Goal: Complete application form: Complete application form

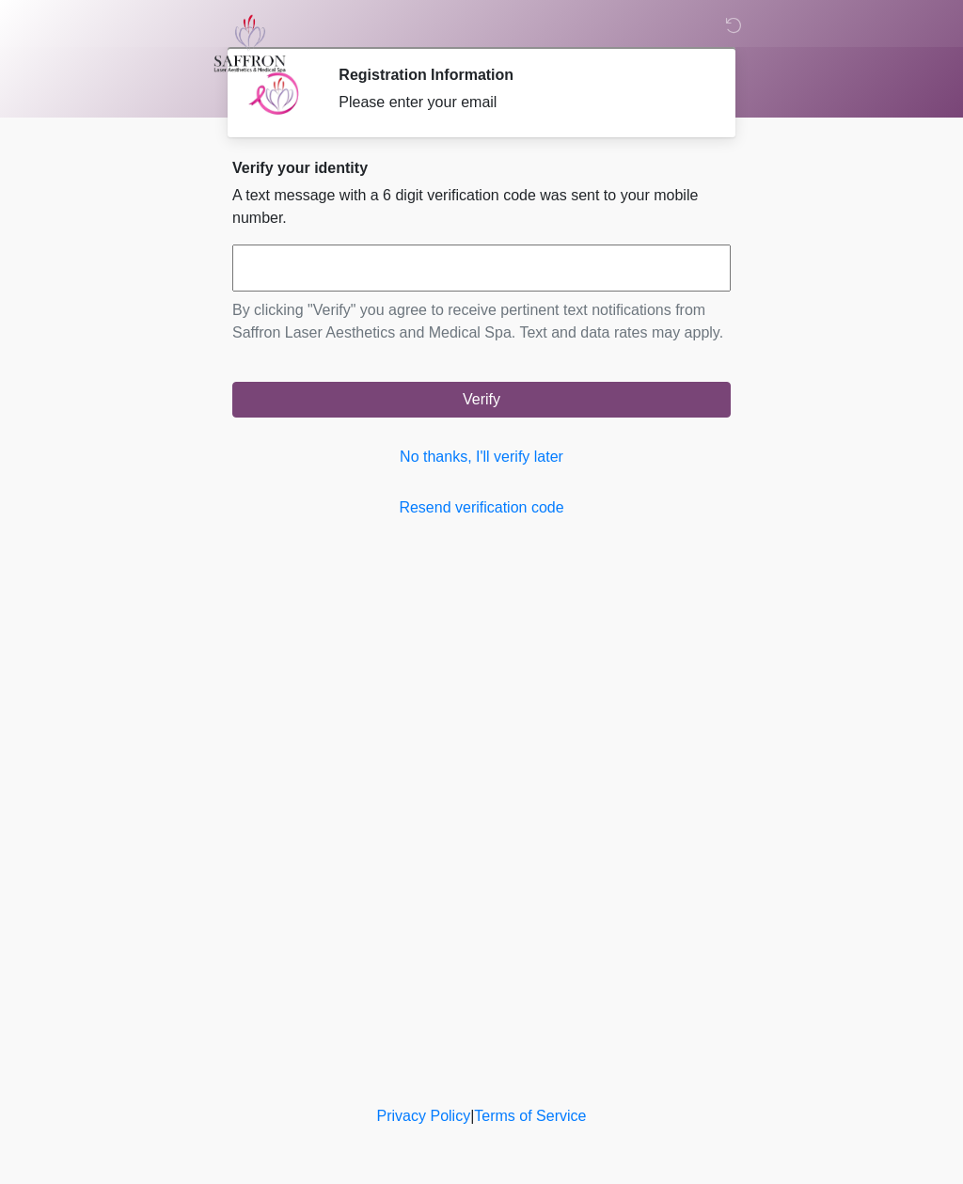
click at [473, 263] on input "text" at bounding box center [481, 268] width 498 height 47
click at [588, 417] on button "Verify" at bounding box center [481, 400] width 498 height 36
click at [633, 282] on input "*****" at bounding box center [481, 268] width 498 height 47
type input "******"
click at [548, 416] on button "Verify" at bounding box center [481, 400] width 498 height 36
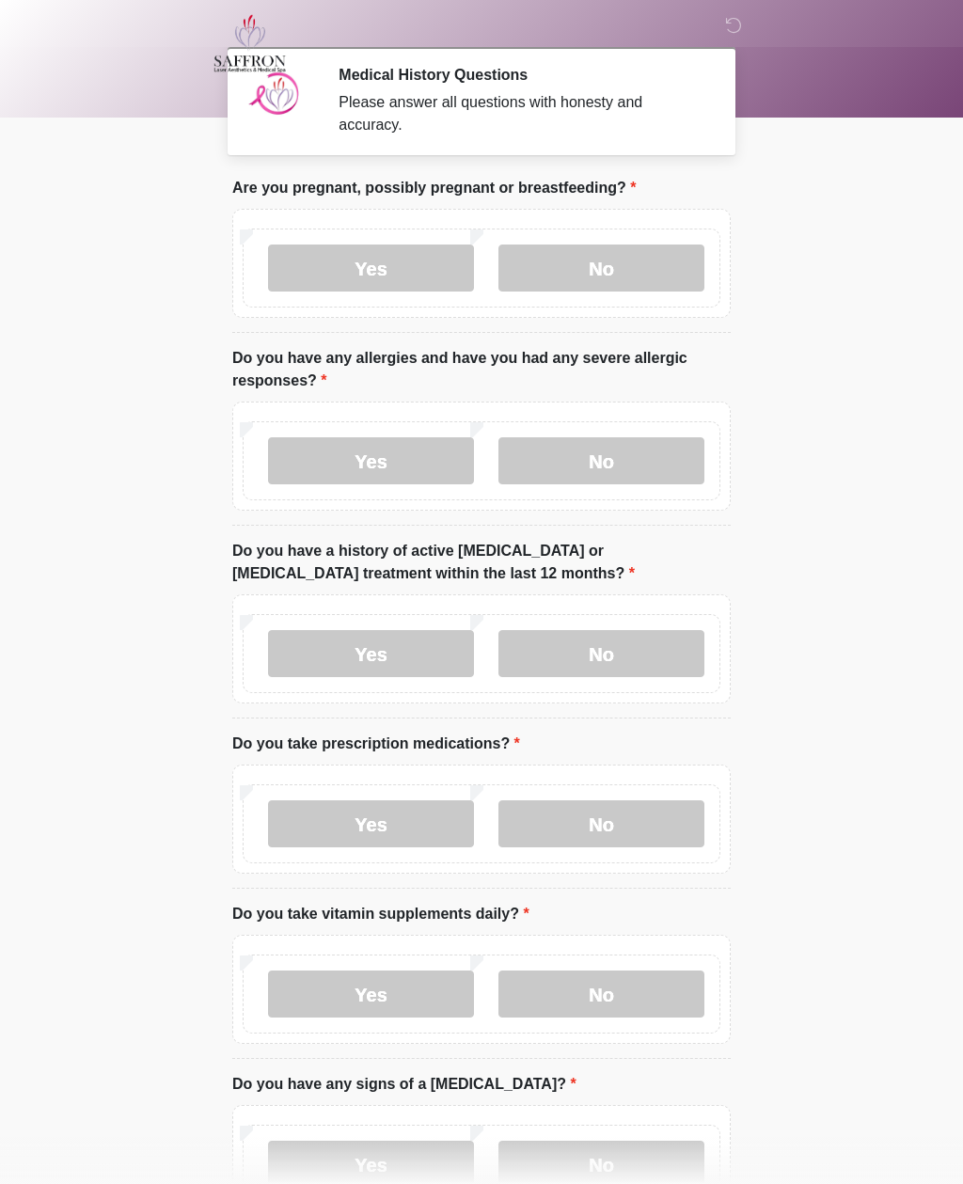
click at [605, 262] on label "No" at bounding box center [601, 268] width 206 height 47
click at [657, 467] on label "No" at bounding box center [601, 460] width 206 height 47
click at [650, 658] on label "No" at bounding box center [601, 653] width 206 height 47
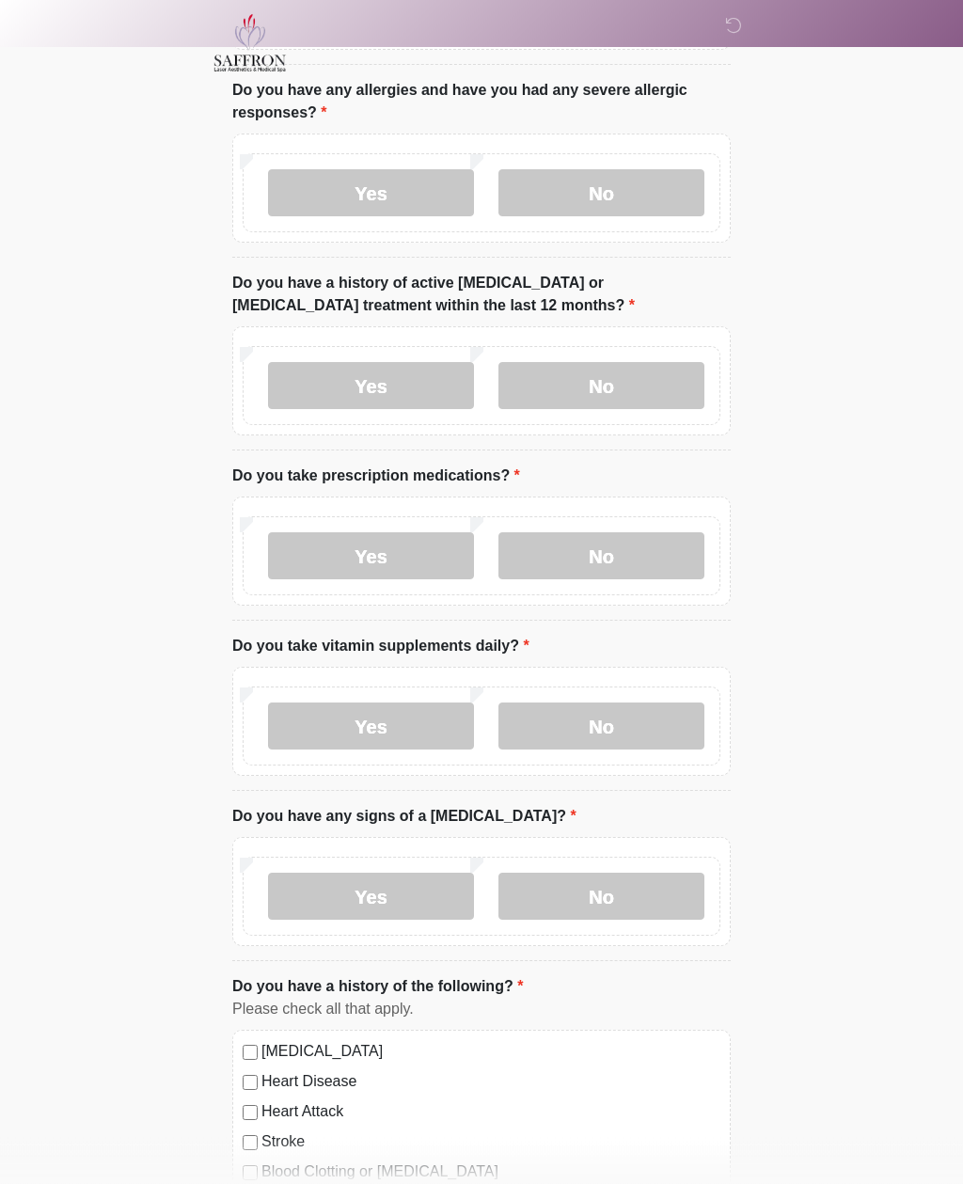
scroll to position [280, 0]
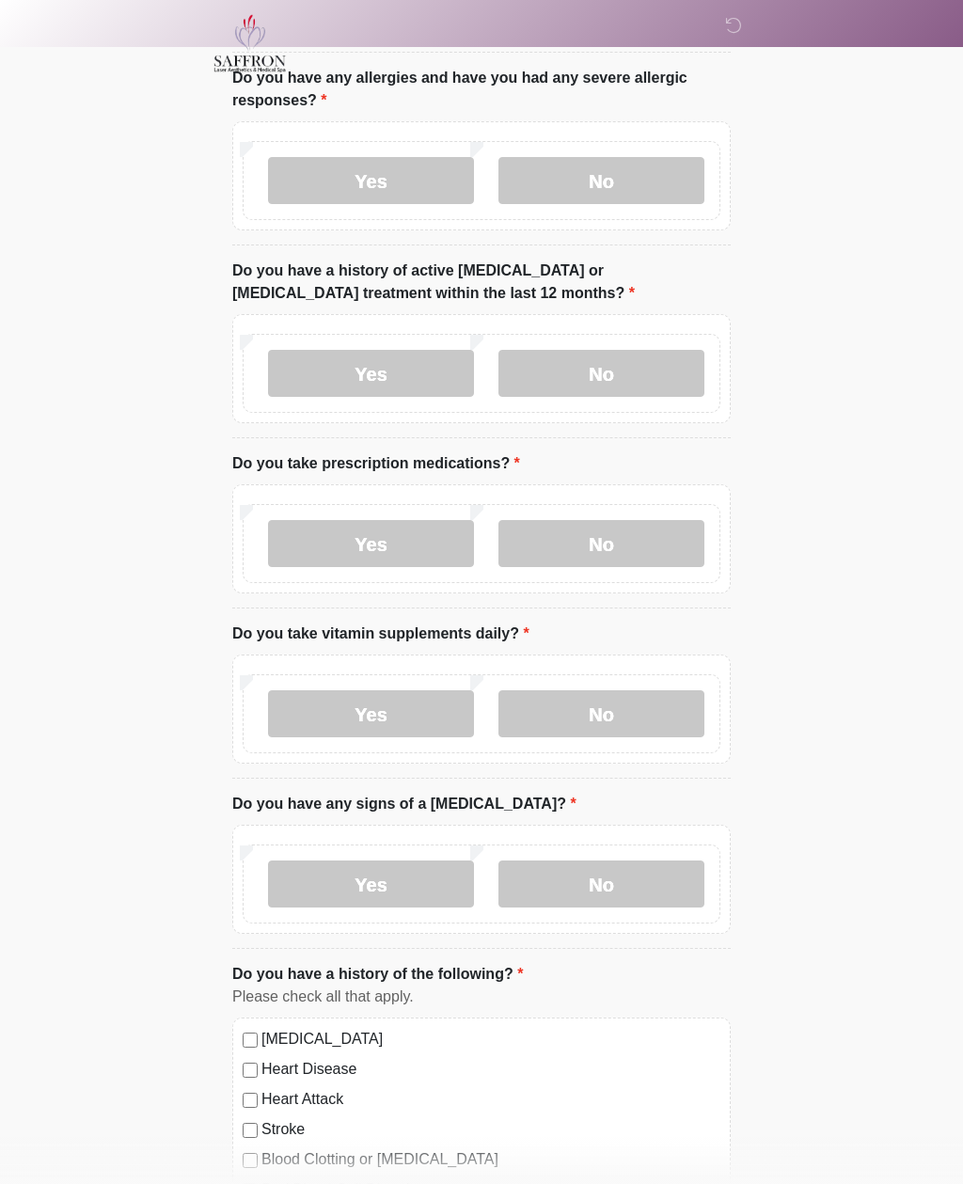
click at [643, 541] on label "No" at bounding box center [601, 543] width 206 height 47
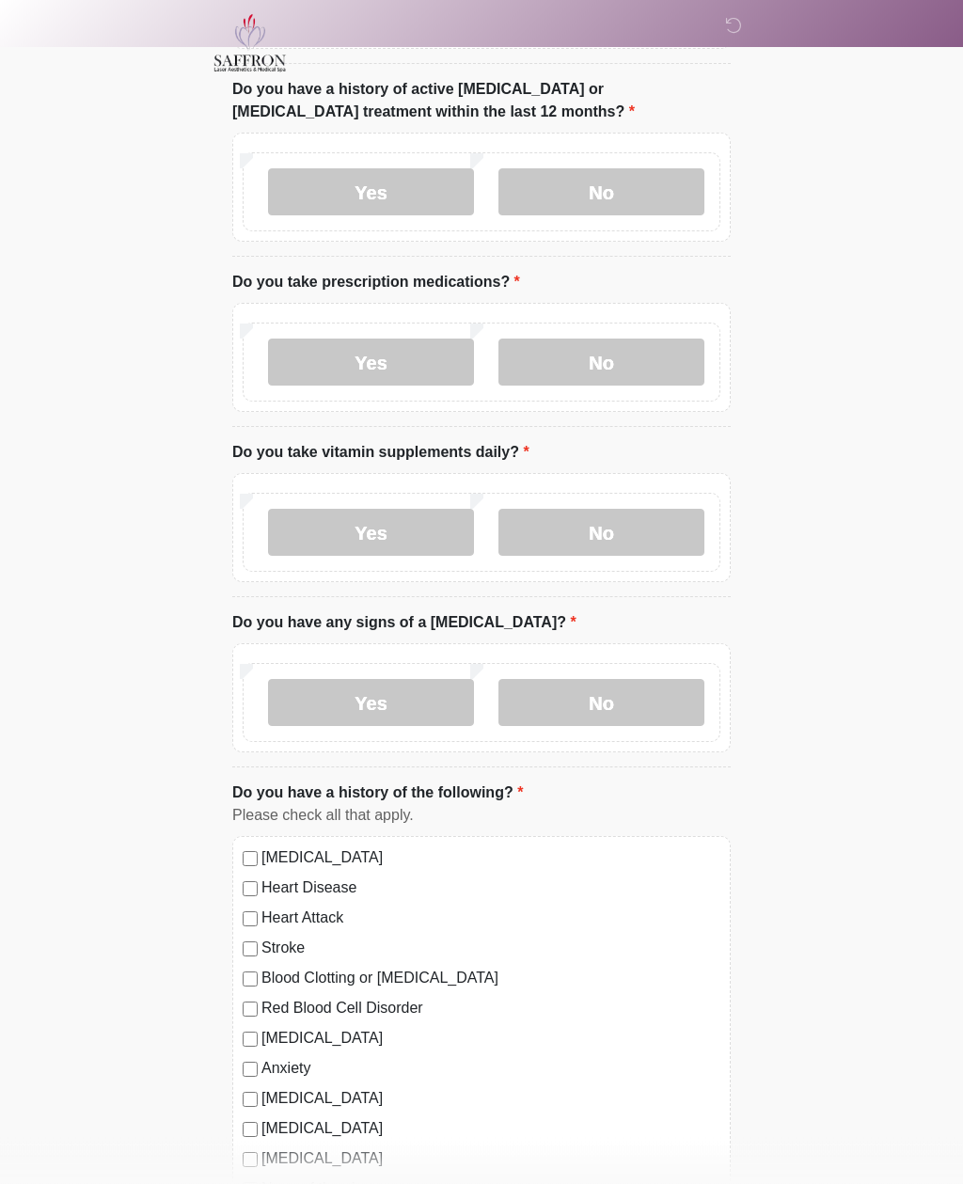
click at [646, 537] on label "No" at bounding box center [601, 533] width 206 height 47
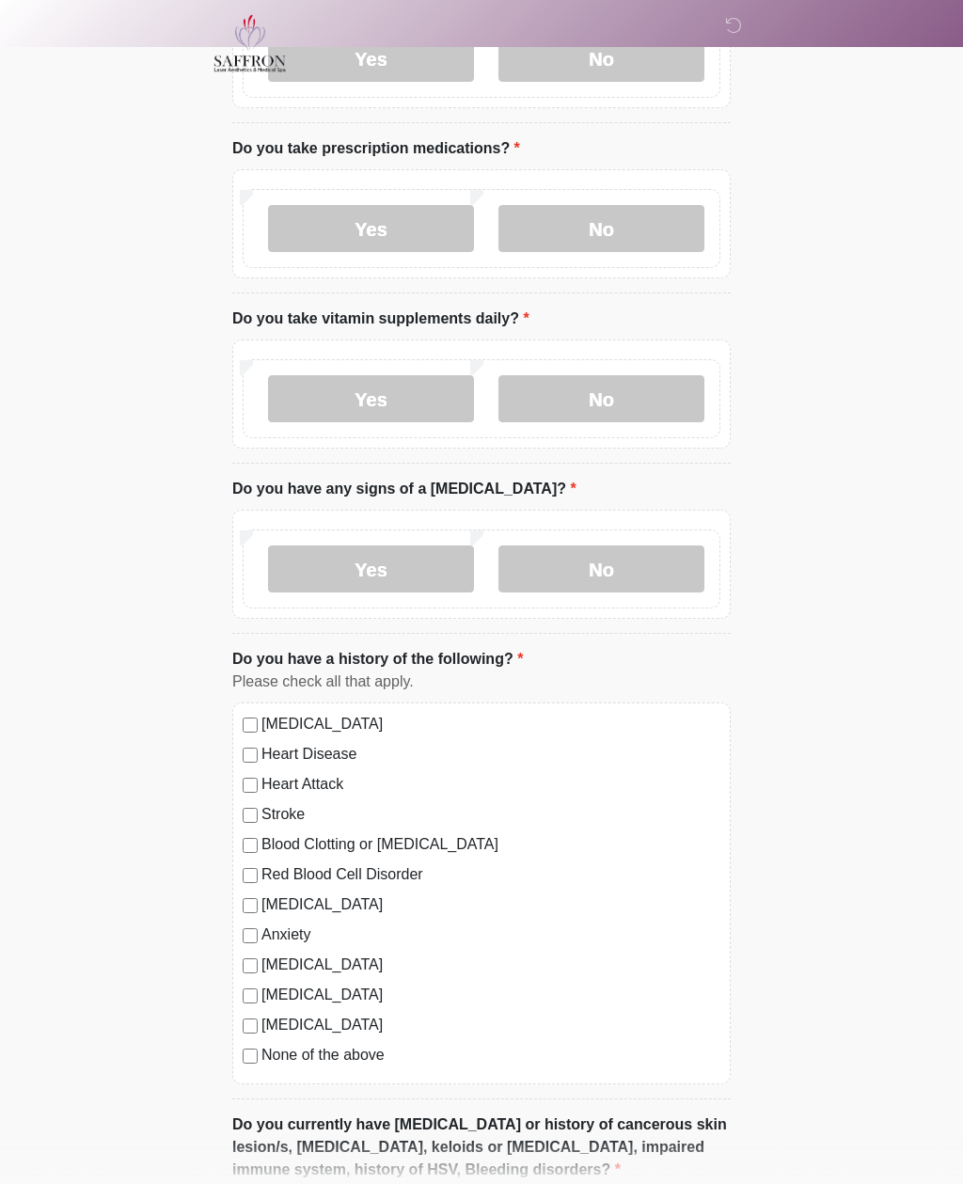
click at [652, 564] on label "No" at bounding box center [601, 568] width 206 height 47
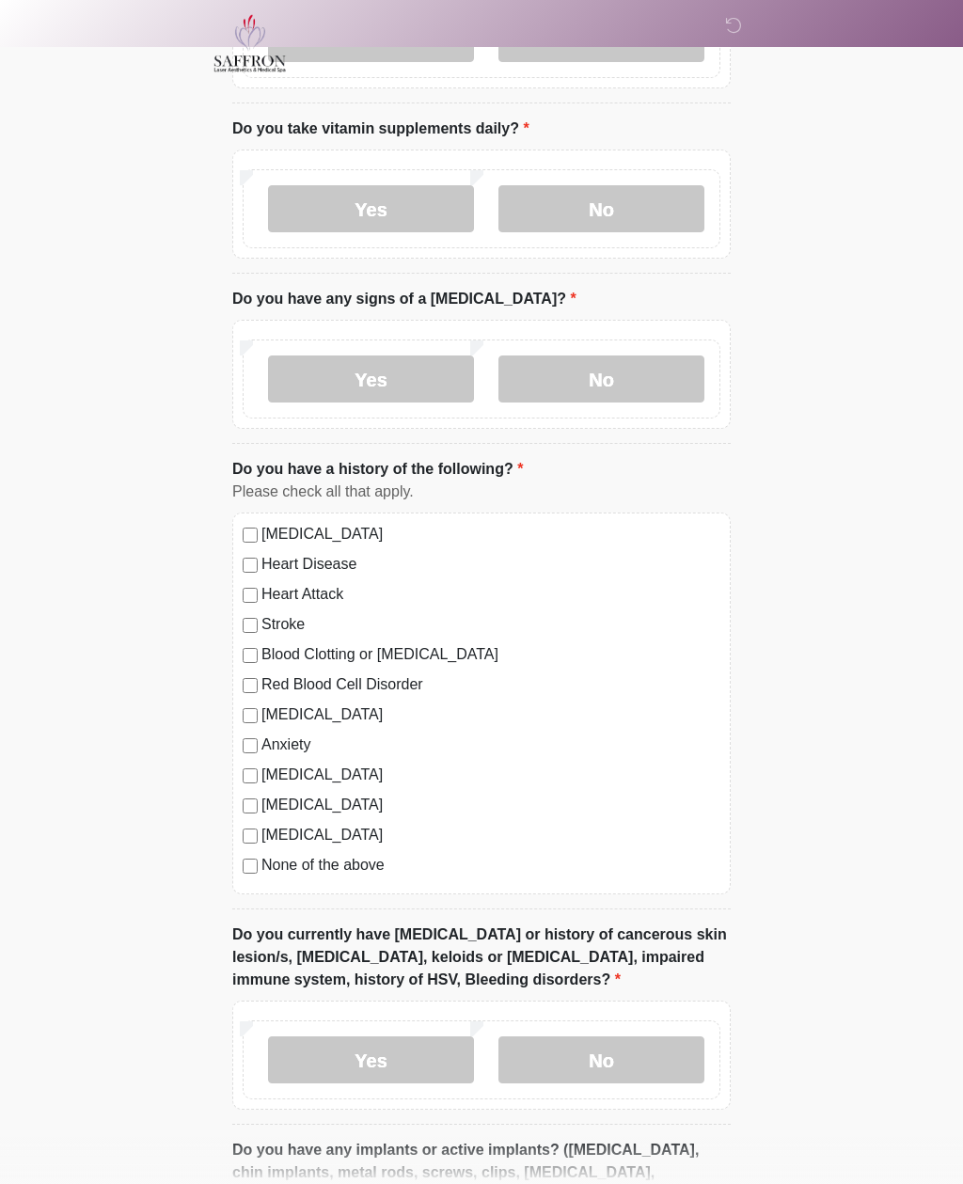
scroll to position [798, 0]
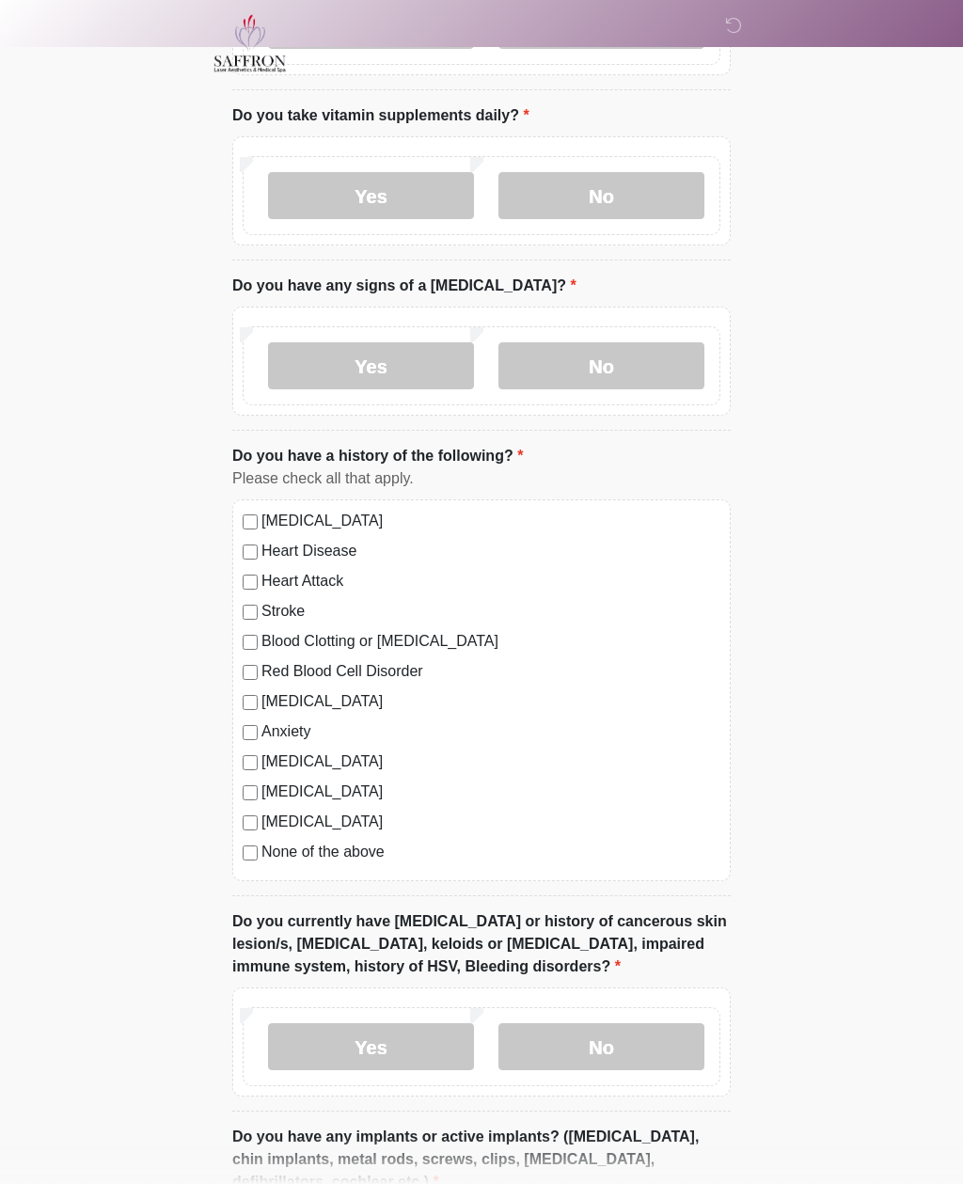
click at [371, 849] on label "None of the above" at bounding box center [490, 852] width 459 height 23
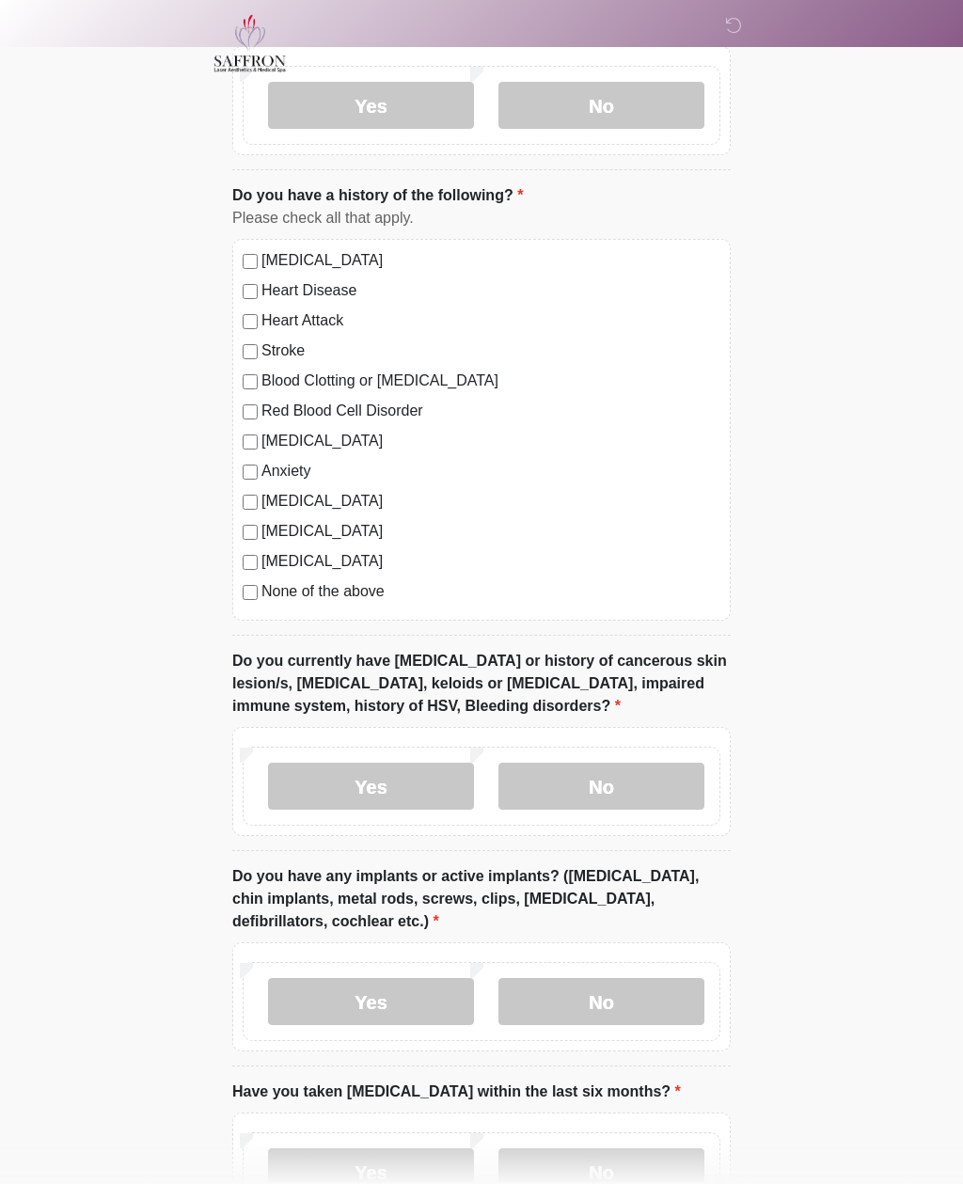
scroll to position [1094, 0]
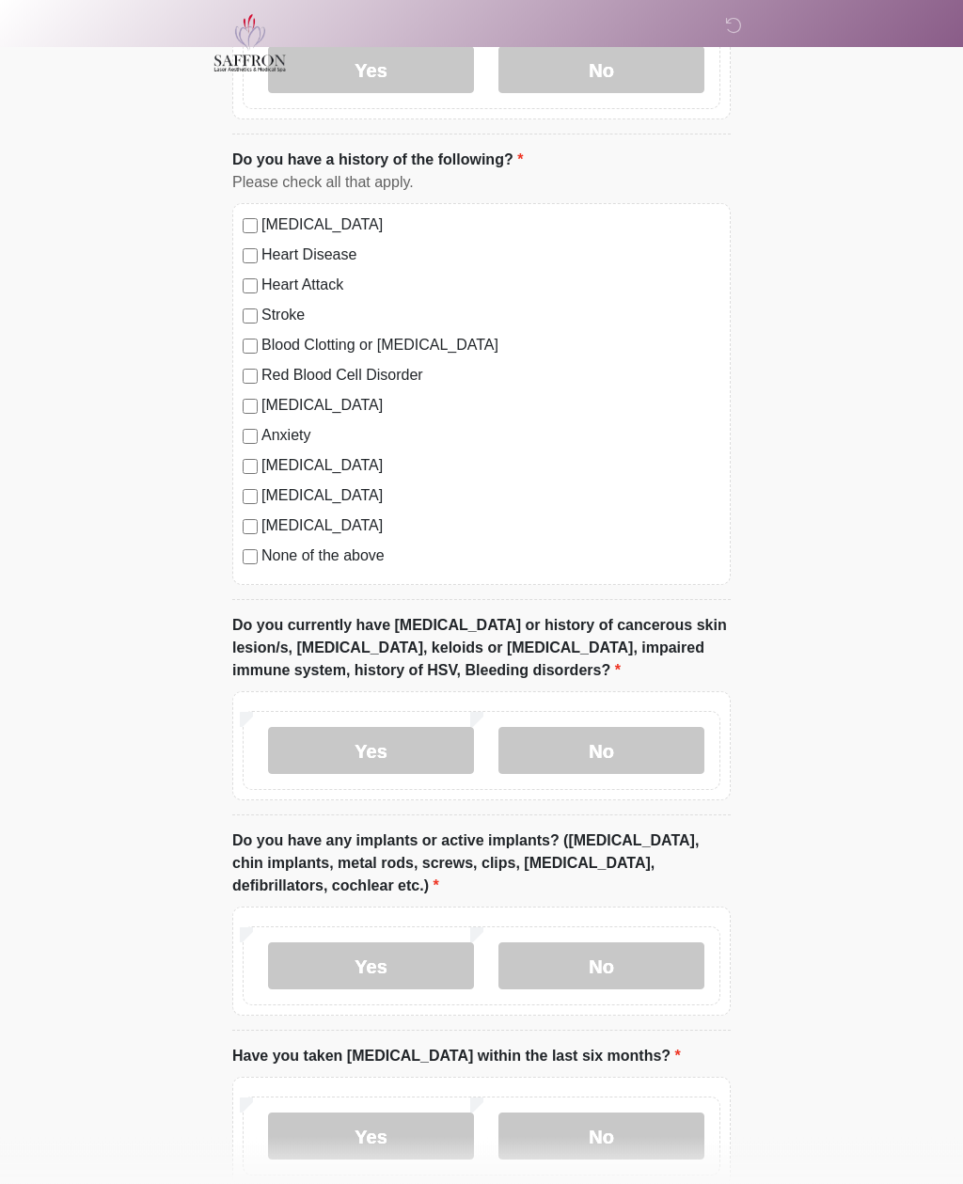
click at [663, 748] on label "No" at bounding box center [601, 751] width 206 height 47
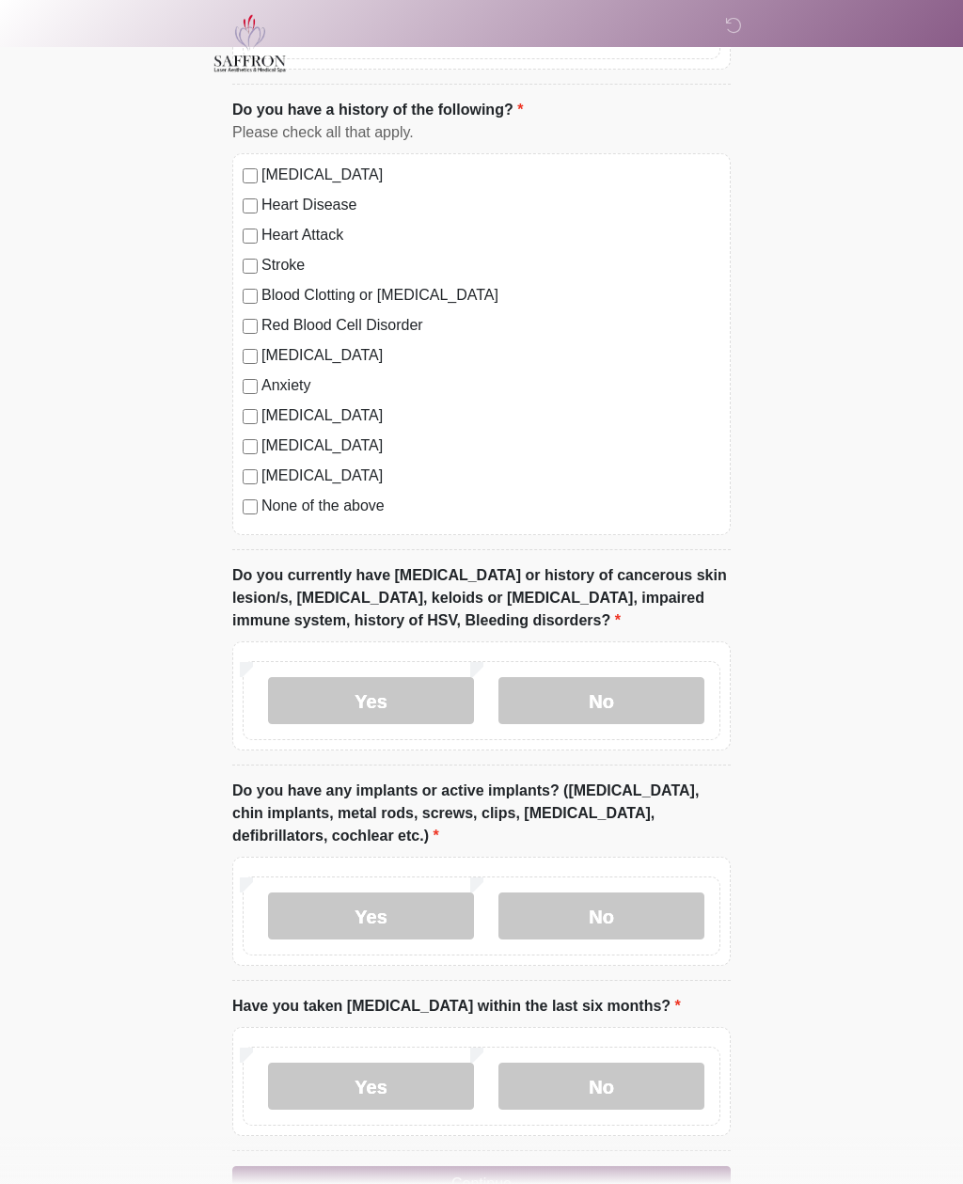
scroll to position [1199, 0]
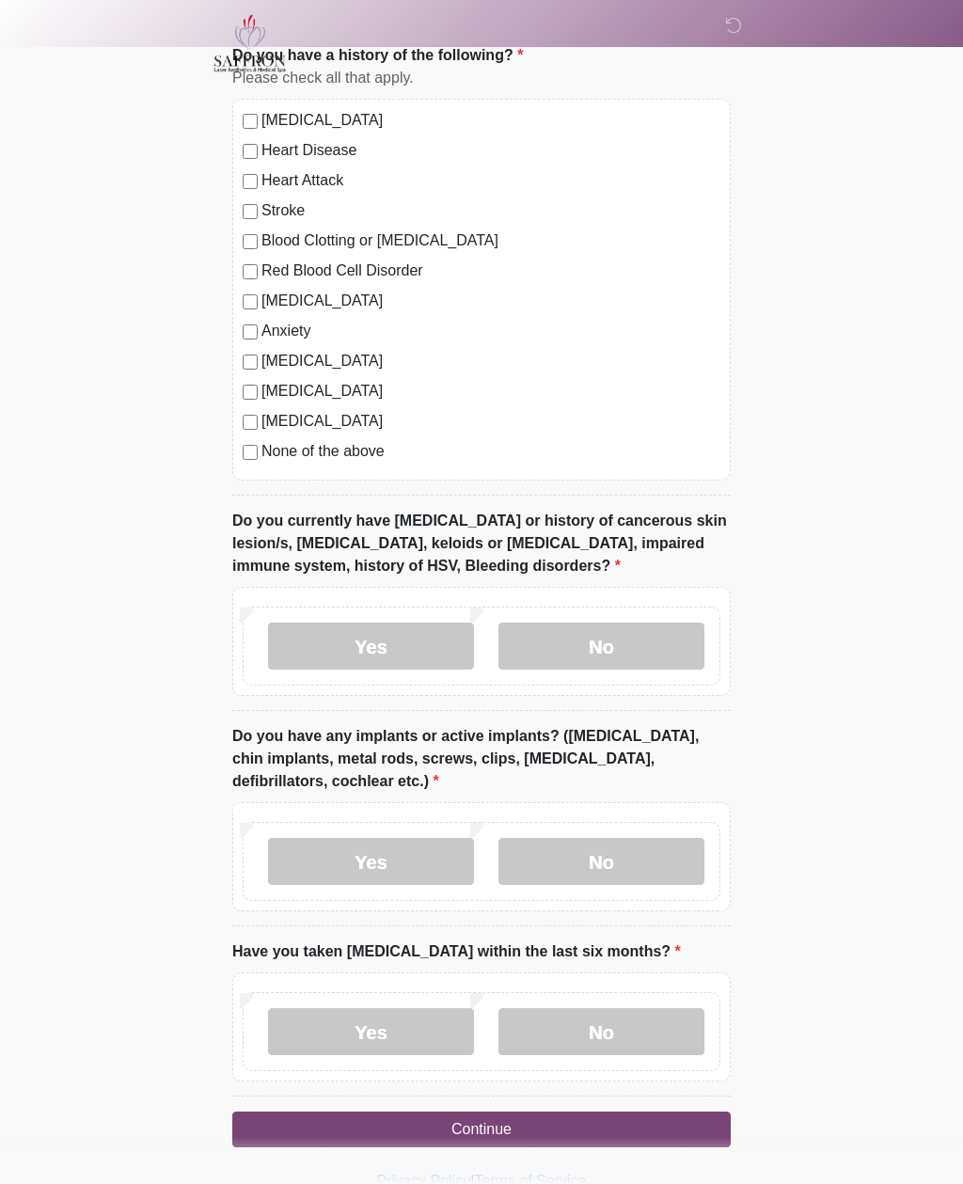
click at [610, 849] on label "No" at bounding box center [601, 861] width 206 height 47
click at [638, 1034] on label "No" at bounding box center [601, 1031] width 206 height 47
click at [614, 1135] on button "Continue" at bounding box center [481, 1130] width 498 height 36
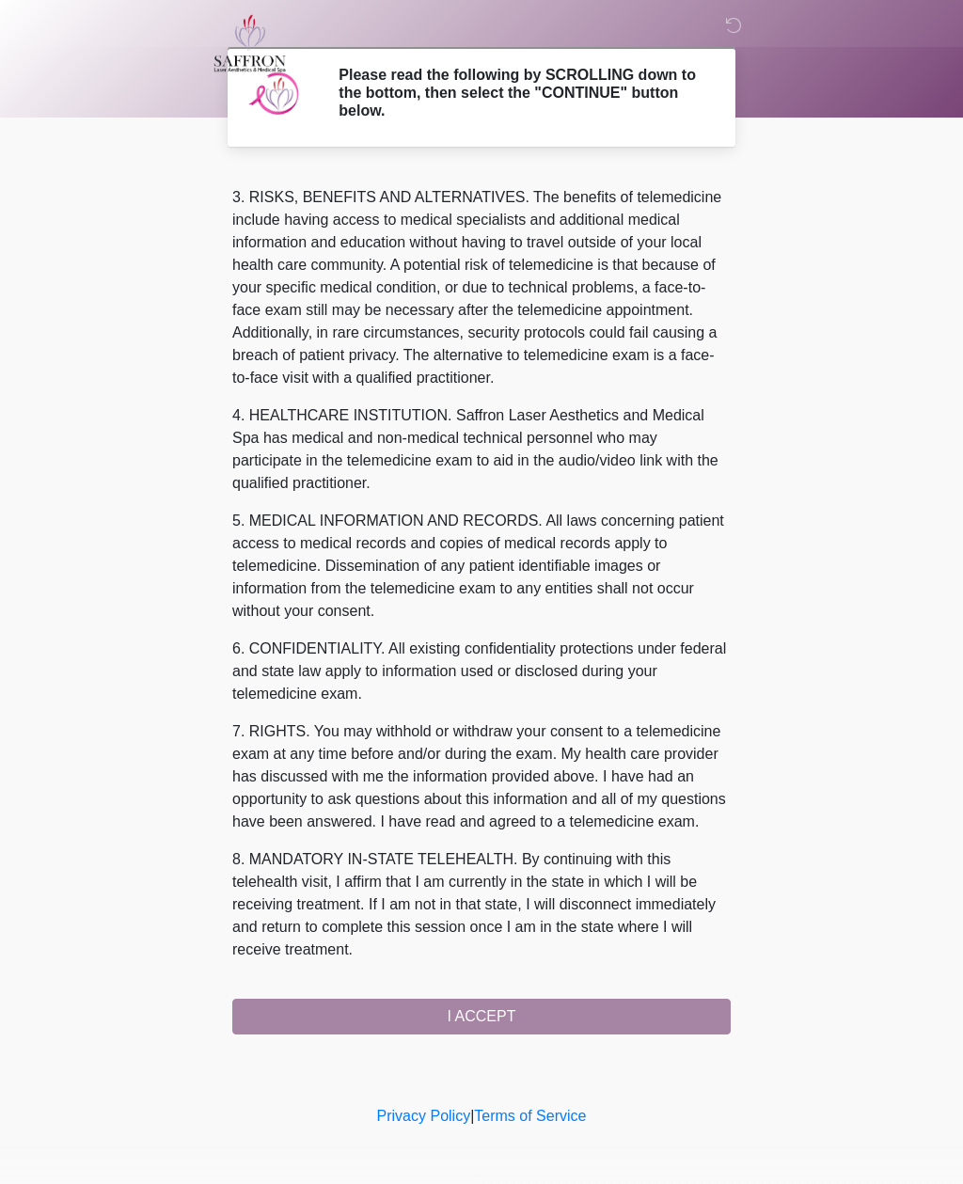
scroll to position [306, 0]
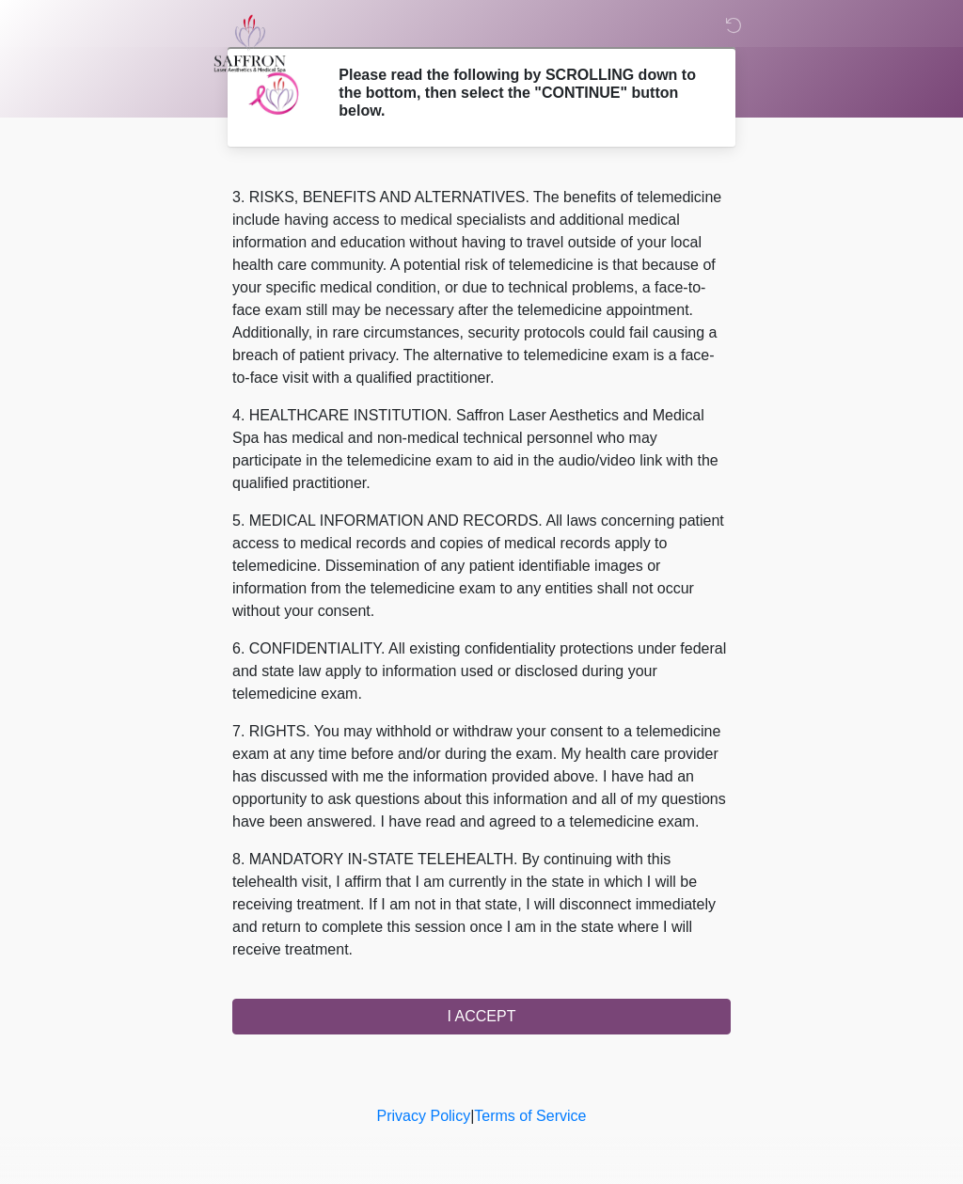
click at [522, 1008] on button "I ACCEPT" at bounding box center [481, 1017] width 498 height 36
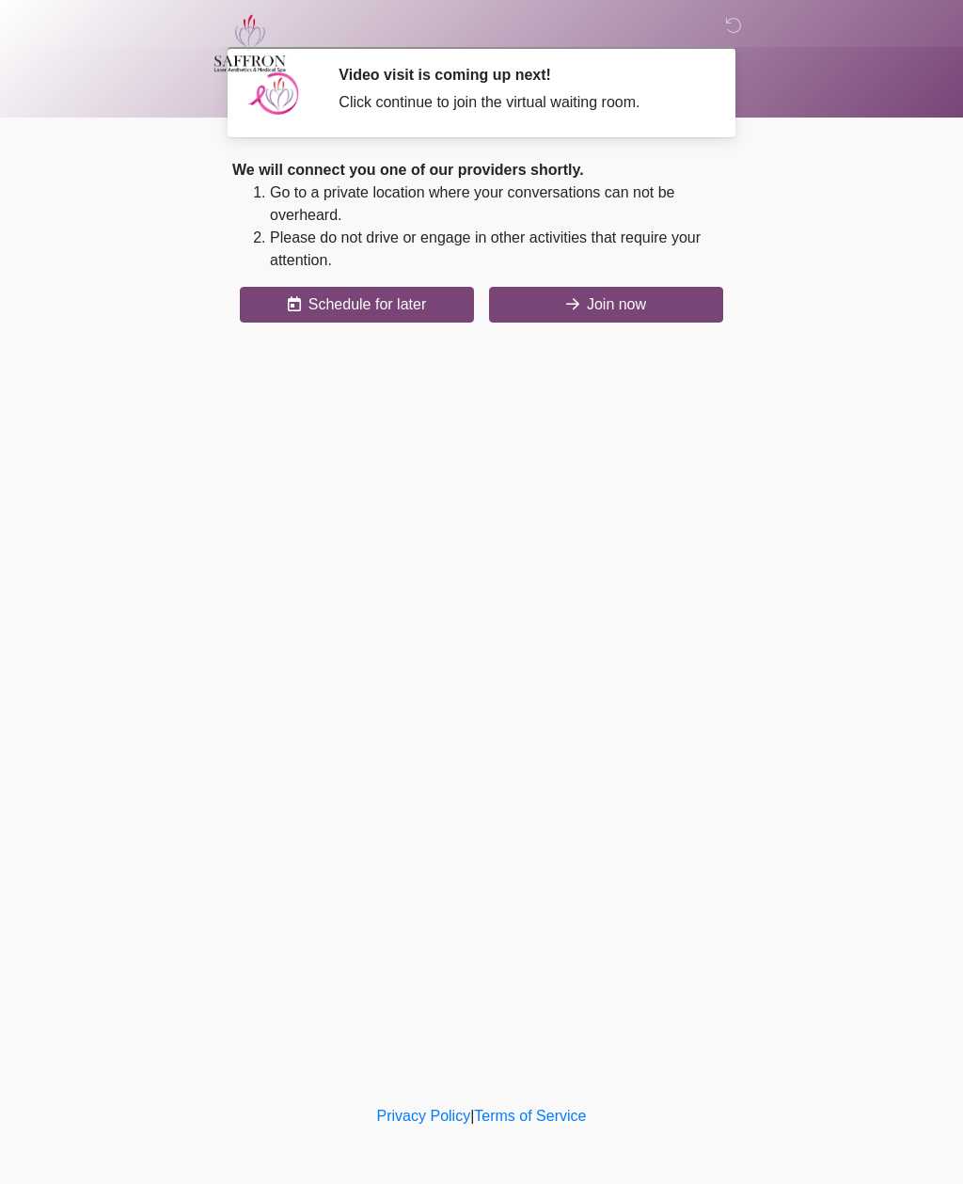
click at [619, 306] on button "Join now" at bounding box center [606, 305] width 234 height 36
